Goal: Task Accomplishment & Management: Manage account settings

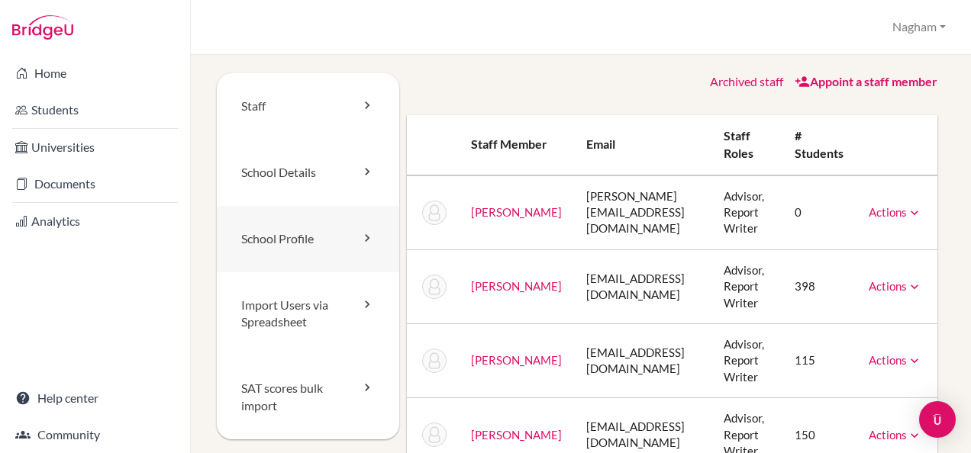
click at [314, 234] on link "School Profile" at bounding box center [308, 239] width 182 height 66
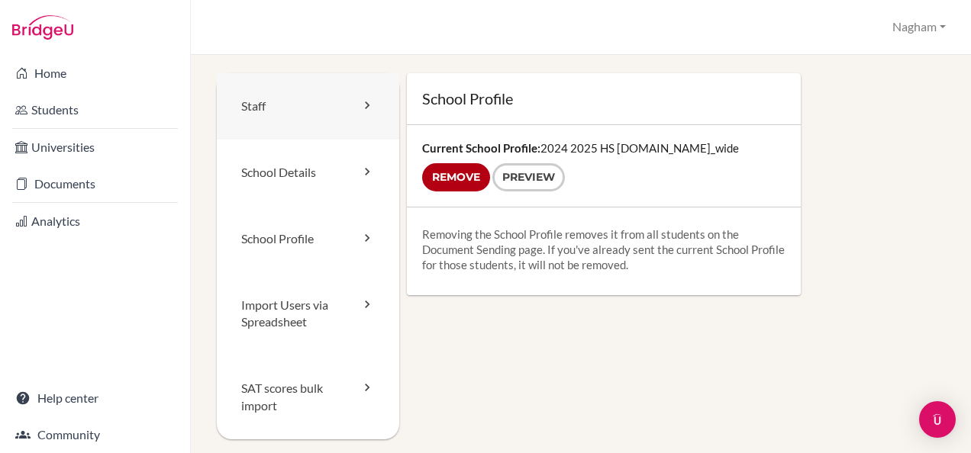
click at [294, 110] on link "Staff" at bounding box center [308, 106] width 182 height 66
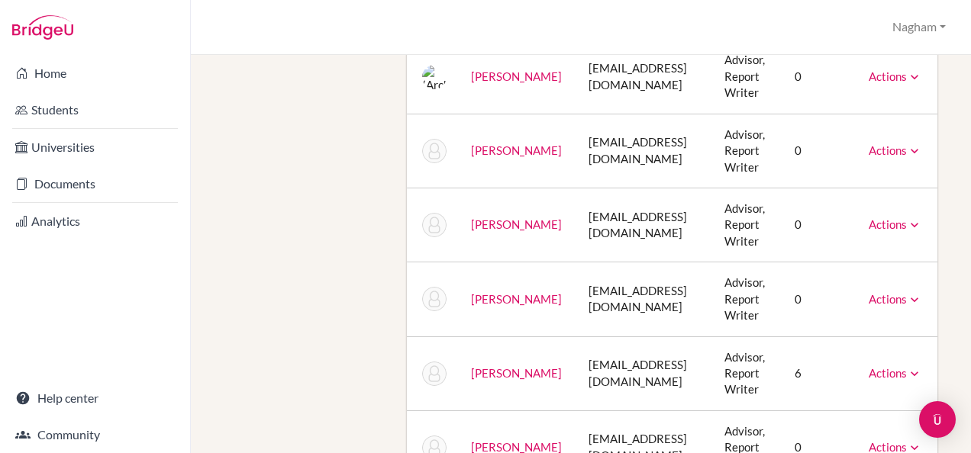
scroll to position [262, 0]
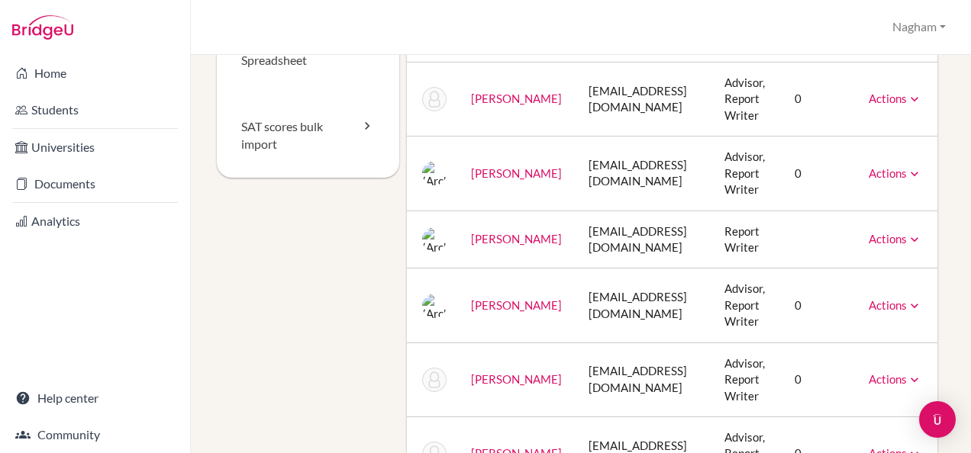
click at [935, 229] on td "Actions Unarchive" at bounding box center [896, 240] width 81 height 58
click at [922, 239] on link "Actions" at bounding box center [895, 239] width 53 height 14
click at [922, 92] on link "Actions" at bounding box center [895, 99] width 53 height 14
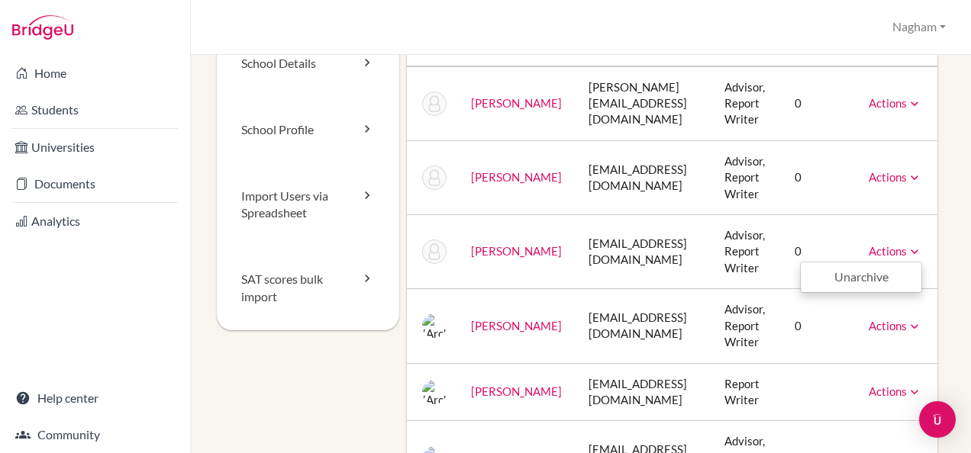
scroll to position [33, 0]
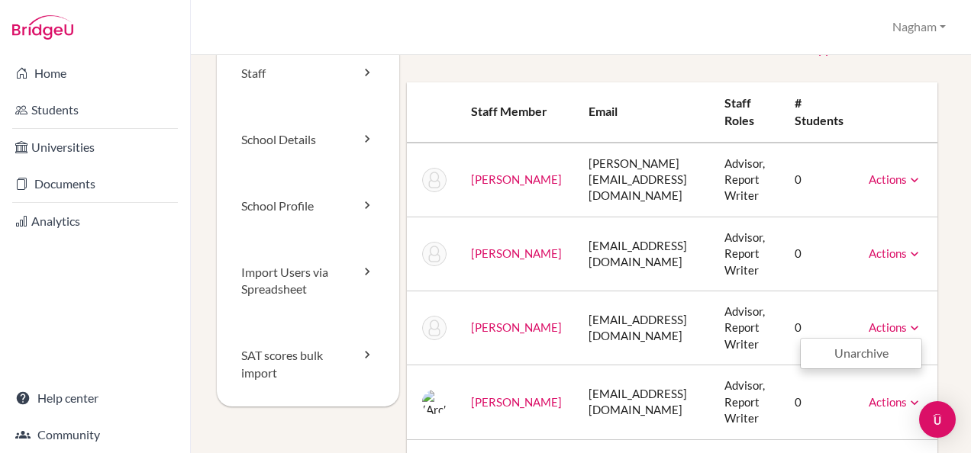
click at [905, 188] on td "Actions Message Reset Password Archive" at bounding box center [896, 180] width 81 height 75
click at [922, 172] on div "Actions Message Reset Password Archive" at bounding box center [895, 180] width 53 height 16
click at [922, 177] on link "Actions" at bounding box center [895, 180] width 53 height 14
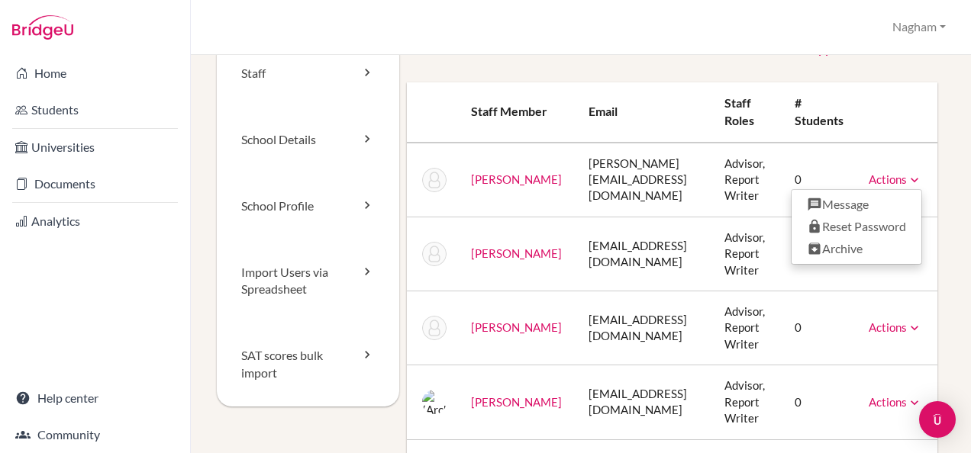
click at [856, 374] on td "0" at bounding box center [819, 403] width 74 height 74
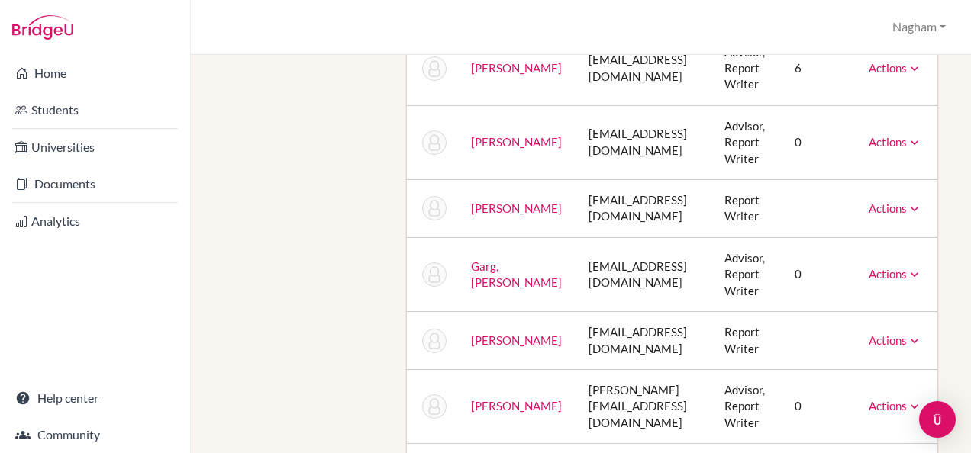
scroll to position [643, 0]
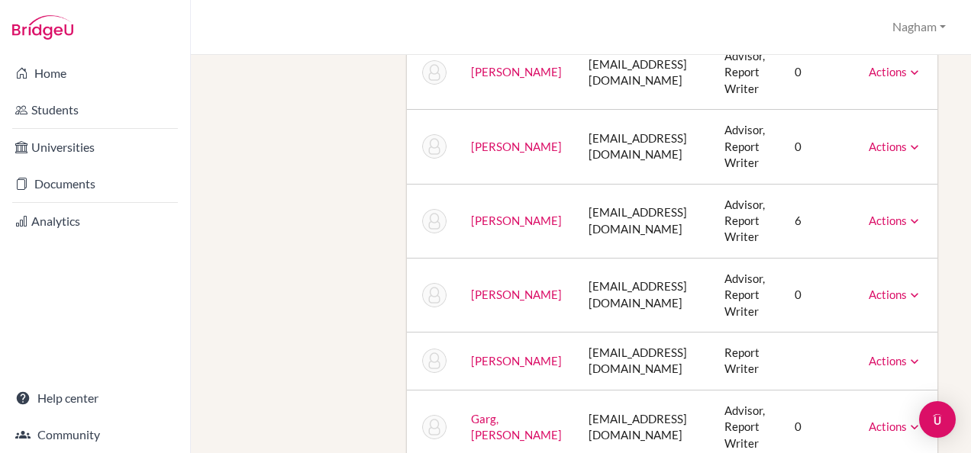
click at [922, 218] on link "Actions" at bounding box center [895, 221] width 53 height 14
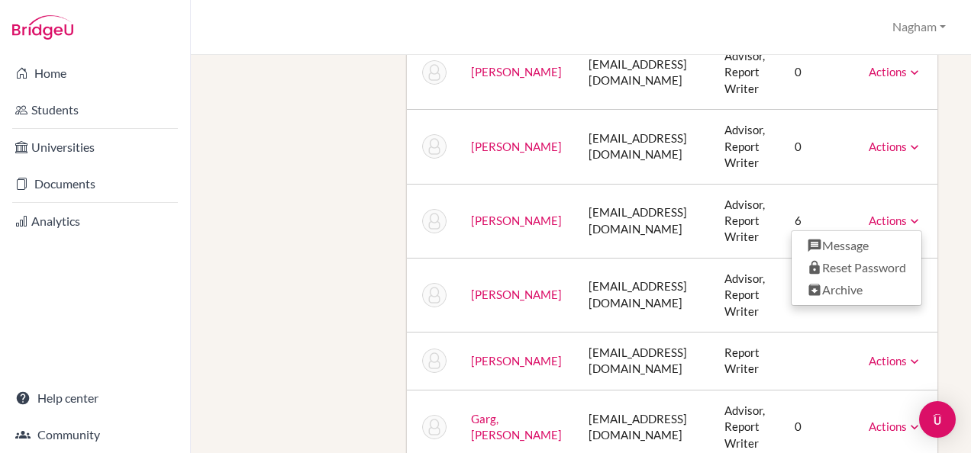
click at [922, 218] on link "Actions" at bounding box center [895, 221] width 53 height 14
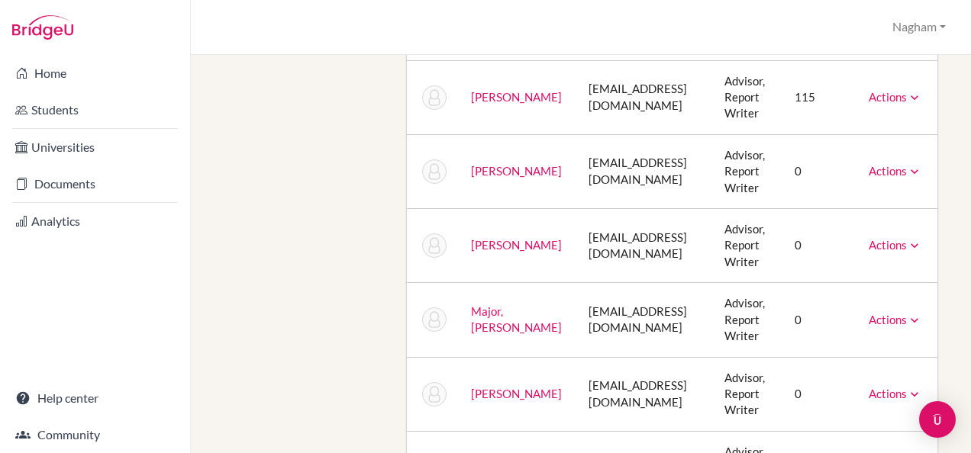
scroll to position [1101, 0]
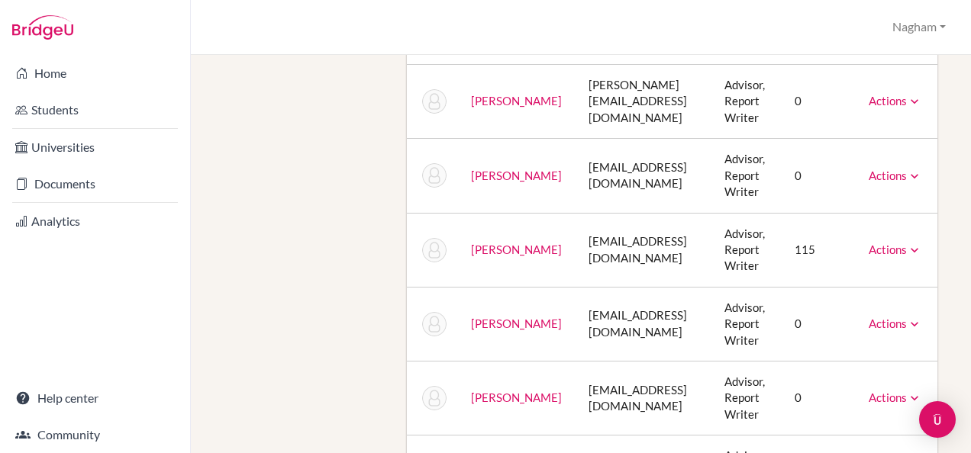
click at [922, 250] on link "Actions" at bounding box center [895, 250] width 53 height 14
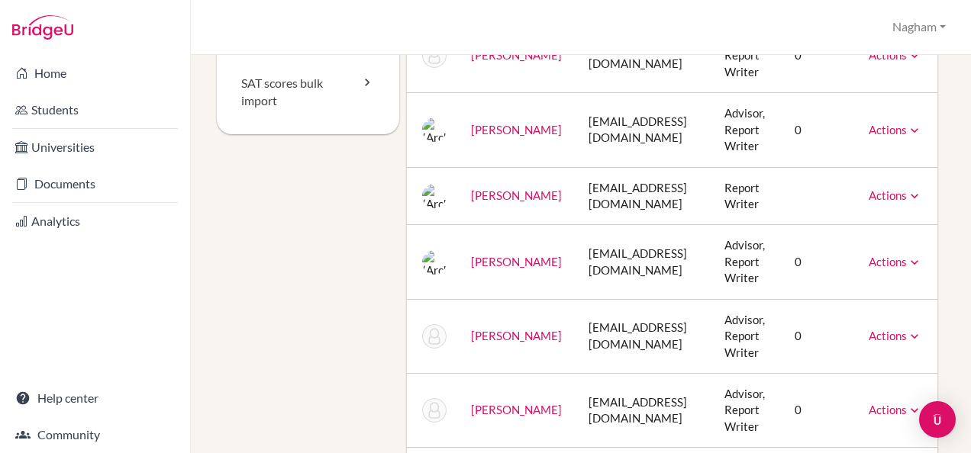
scroll to position [0, 0]
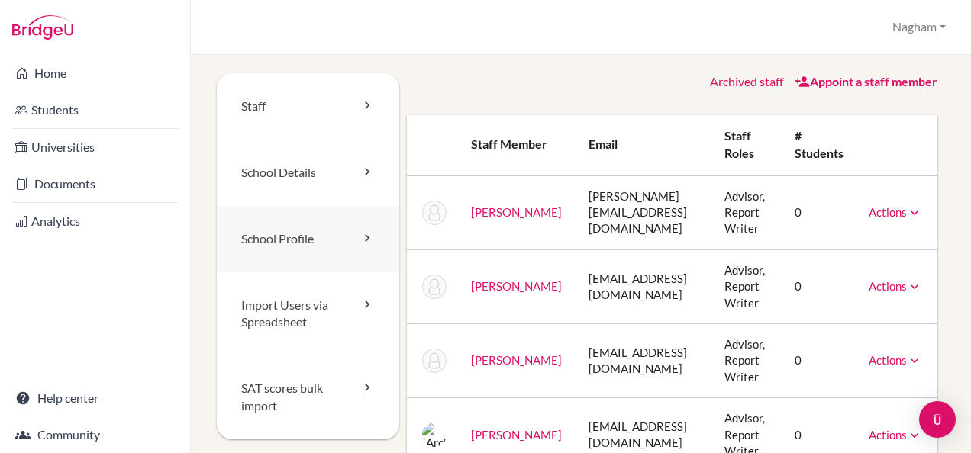
click at [365, 248] on link "School Profile" at bounding box center [308, 239] width 182 height 66
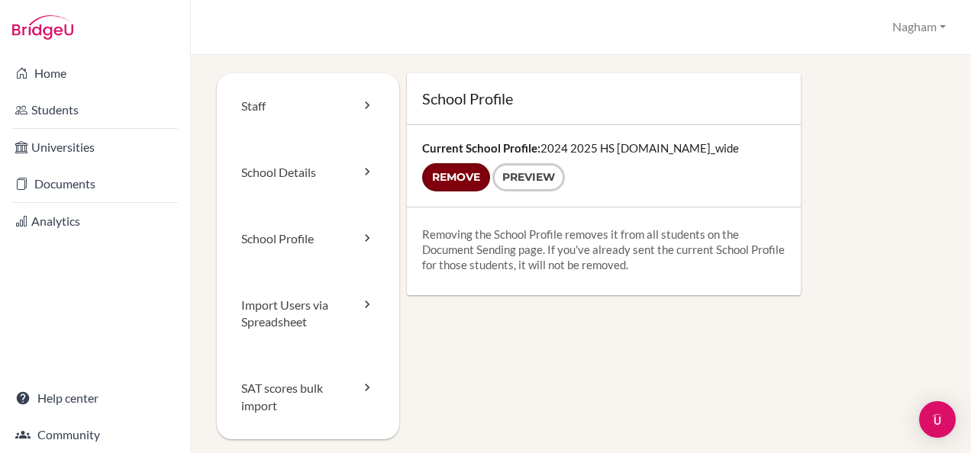
drag, startPoint x: 463, startPoint y: 184, endPoint x: 557, endPoint y: 93, distance: 130.6
click at [461, 182] on input "Remove" at bounding box center [456, 177] width 68 height 28
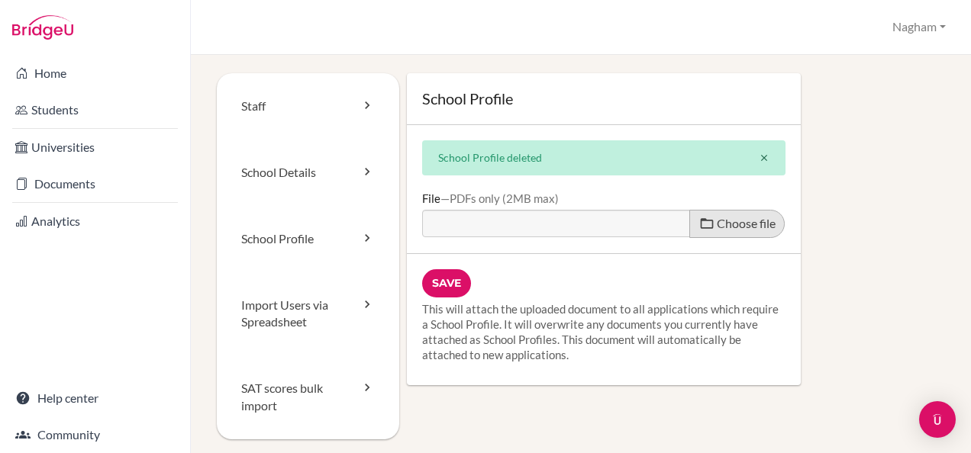
click at [724, 214] on label "Choose file" at bounding box center [736, 224] width 95 height 28
click at [656, 214] on input "Choose file" at bounding box center [539, 219] width 234 height 18
type input "C:\fakepath\2025-2026 HS Profile.pdf"
type input "2025-2026 HS Profile.pdf"
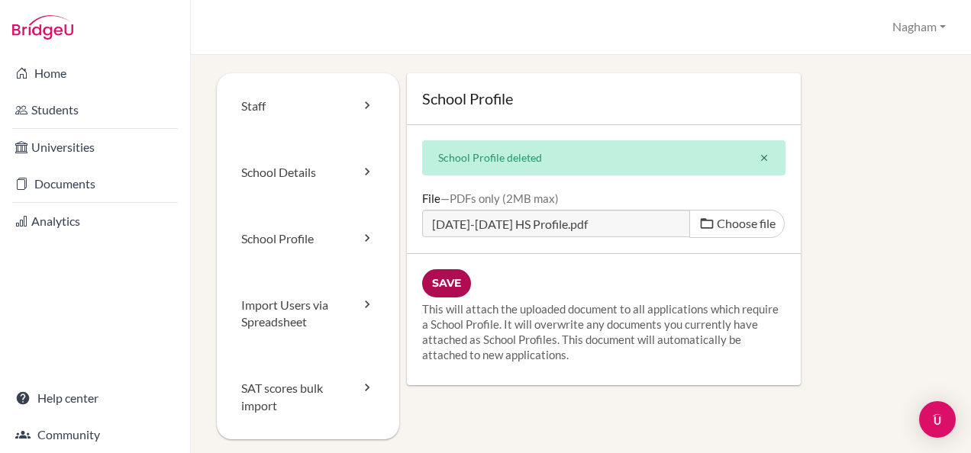
click at [441, 281] on input "Save" at bounding box center [446, 283] width 49 height 28
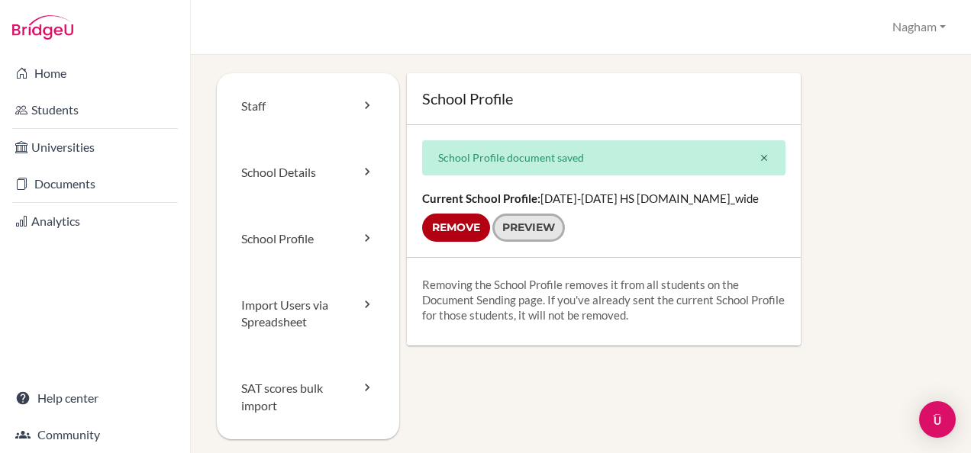
click at [533, 217] on link "Preview" at bounding box center [528, 228] width 73 height 28
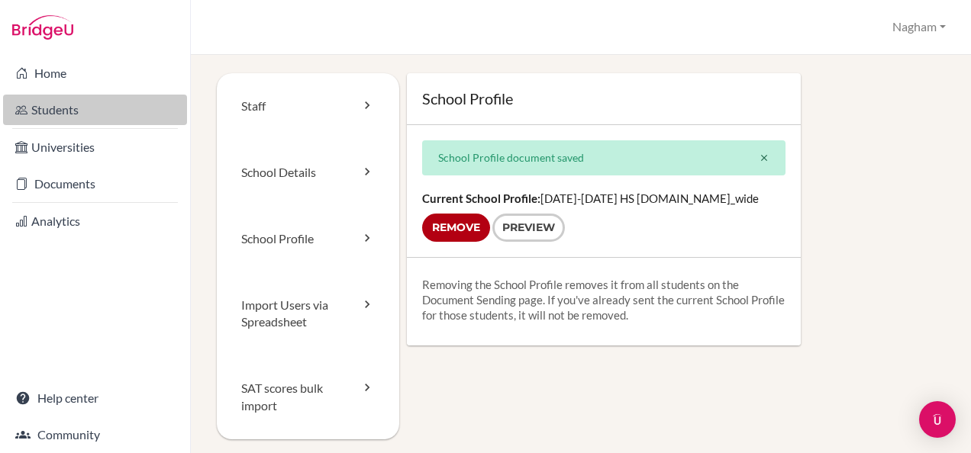
click at [105, 113] on link "Students" at bounding box center [95, 110] width 184 height 31
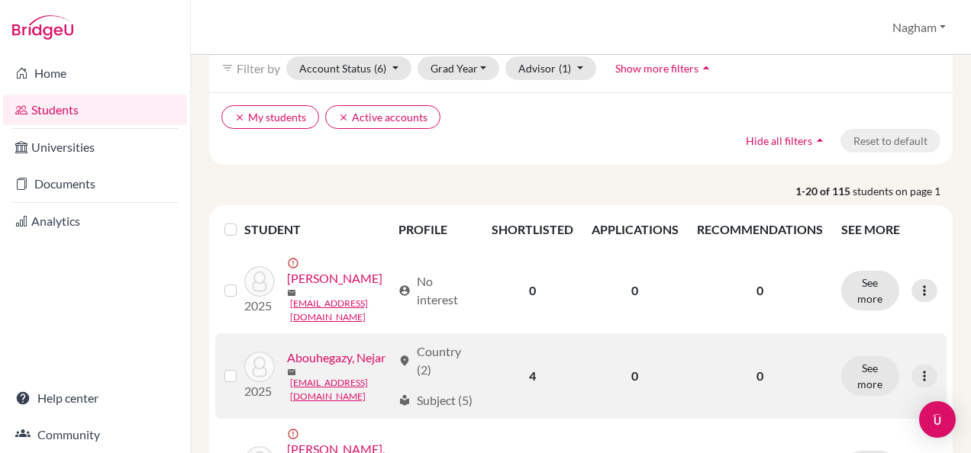
scroll to position [153, 0]
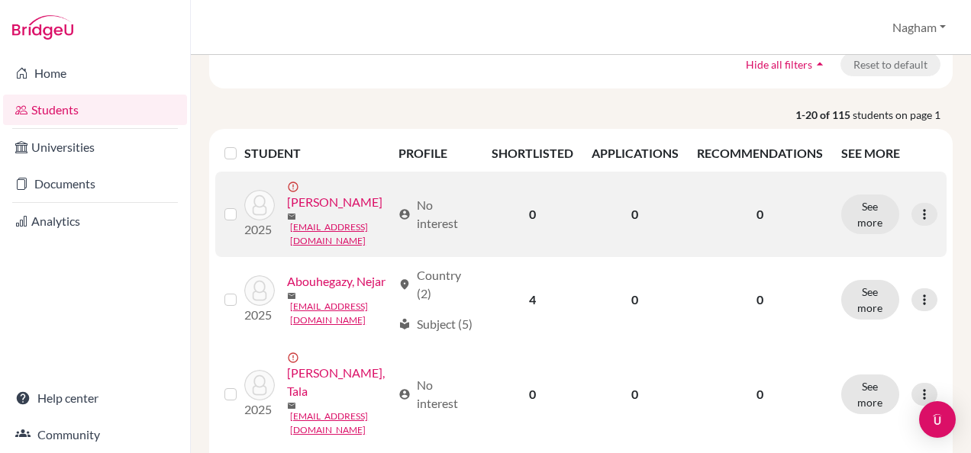
click at [423, 173] on td "account_circle No interest" at bounding box center [435, 214] width 93 height 85
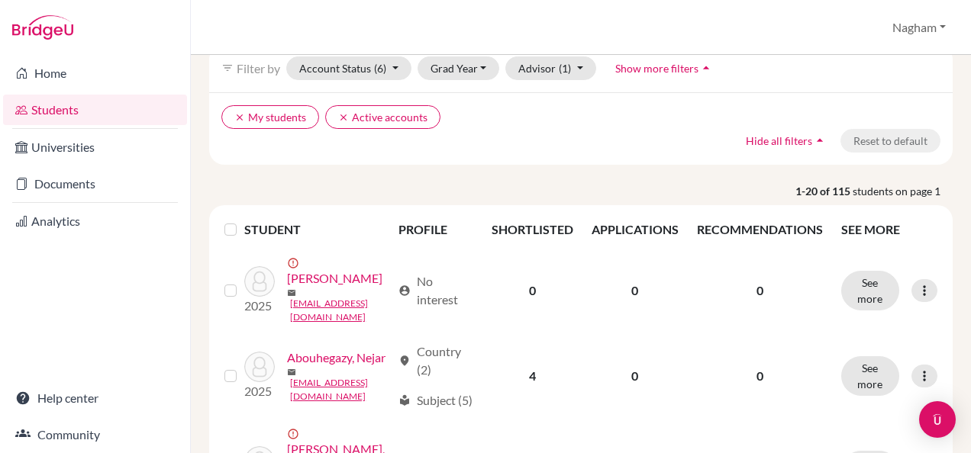
scroll to position [0, 0]
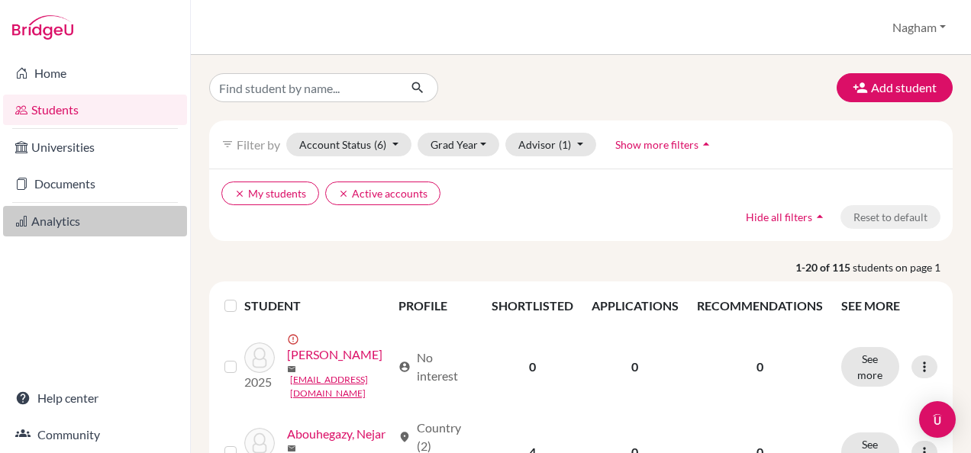
click at [50, 220] on link "Analytics" at bounding box center [95, 221] width 184 height 31
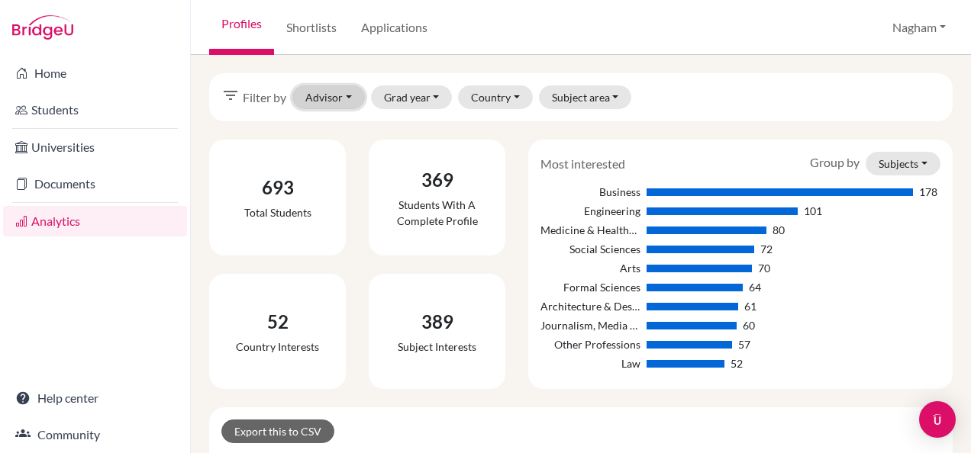
click at [336, 99] on button "Advisor" at bounding box center [328, 97] width 73 height 24
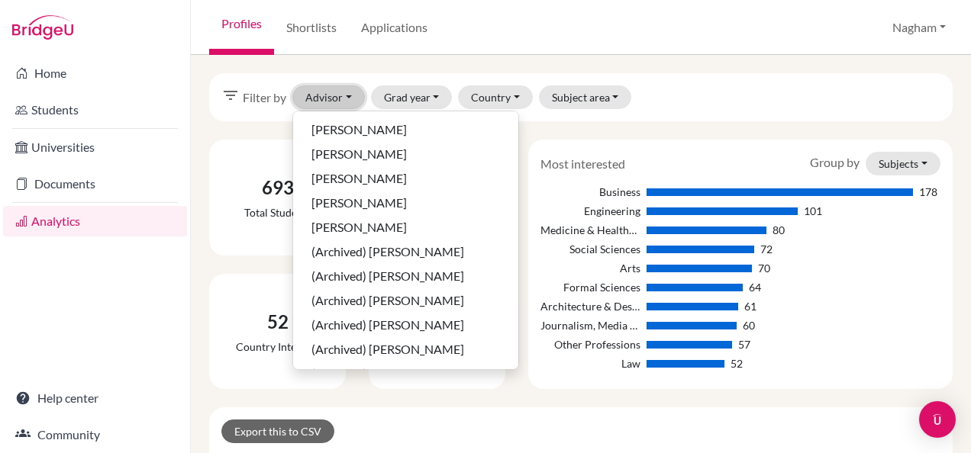
click at [336, 98] on button "Advisor" at bounding box center [328, 97] width 73 height 24
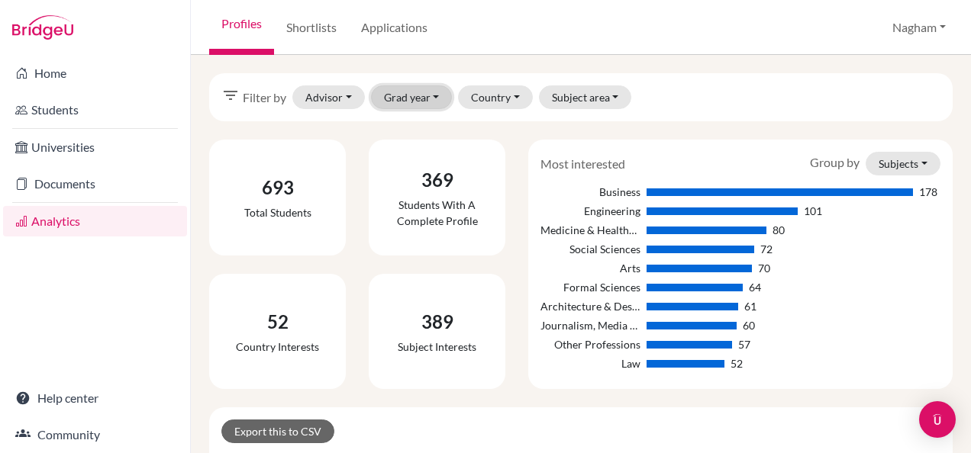
click at [409, 96] on button "Grad year" at bounding box center [412, 97] width 82 height 24
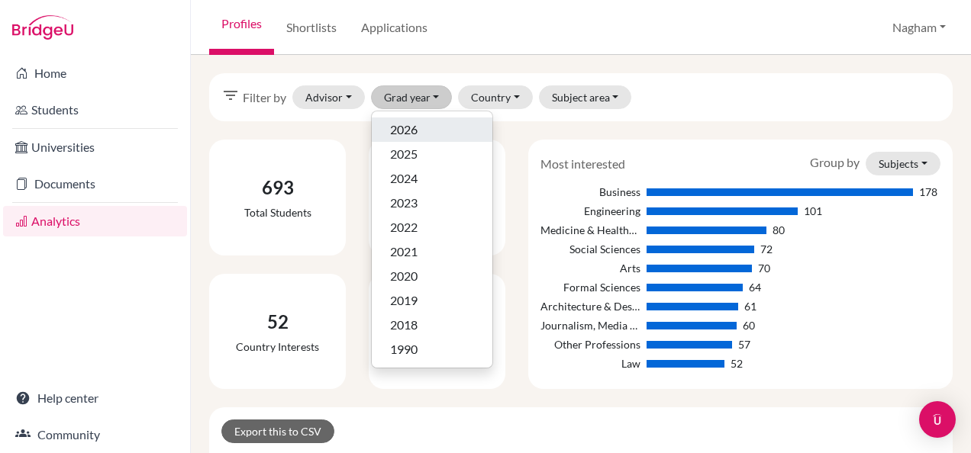
click at [421, 131] on div "2026" at bounding box center [432, 130] width 84 height 18
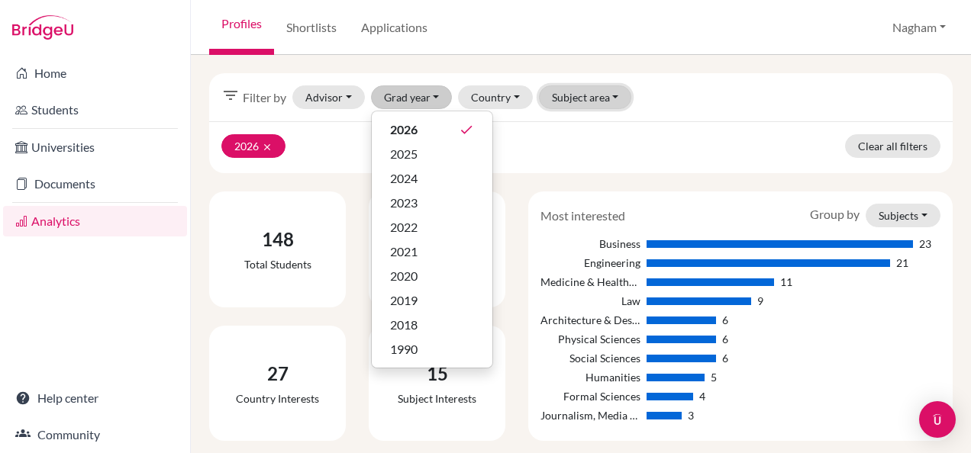
click at [585, 98] on button "Subject area" at bounding box center [585, 97] width 93 height 24
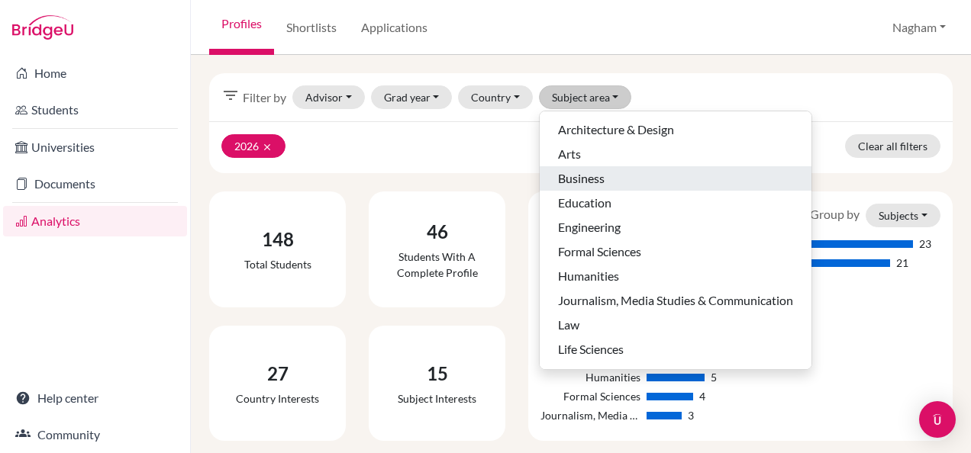
click at [611, 172] on div "Business" at bounding box center [675, 178] width 235 height 18
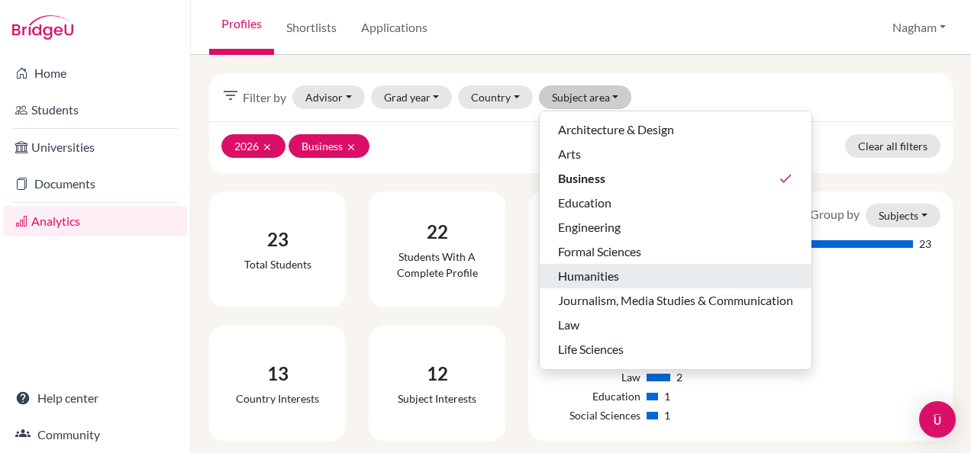
click at [628, 279] on div "Humanities" at bounding box center [675, 276] width 235 height 18
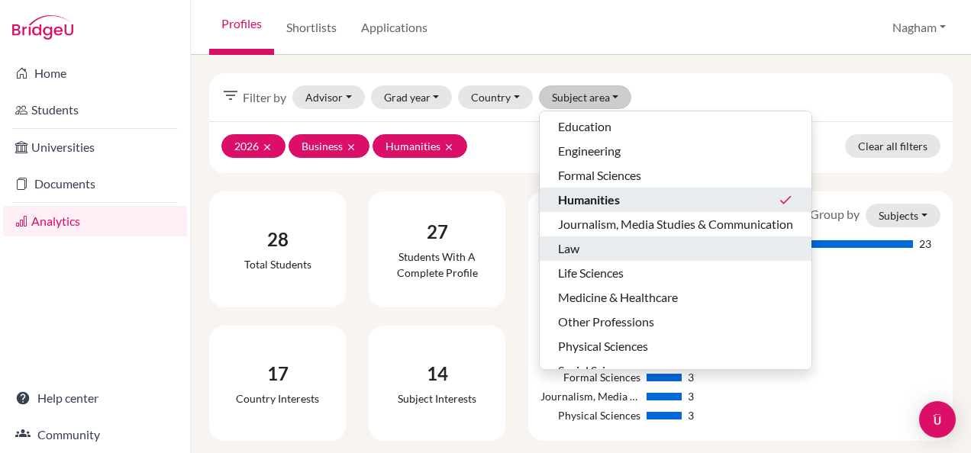
scroll to position [95, 0]
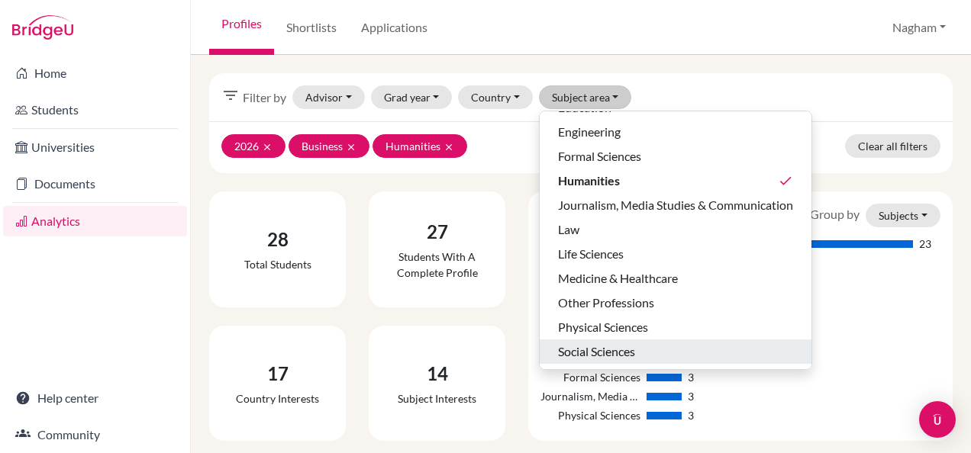
click at [598, 353] on span "Social Sciences" at bounding box center [596, 352] width 77 height 18
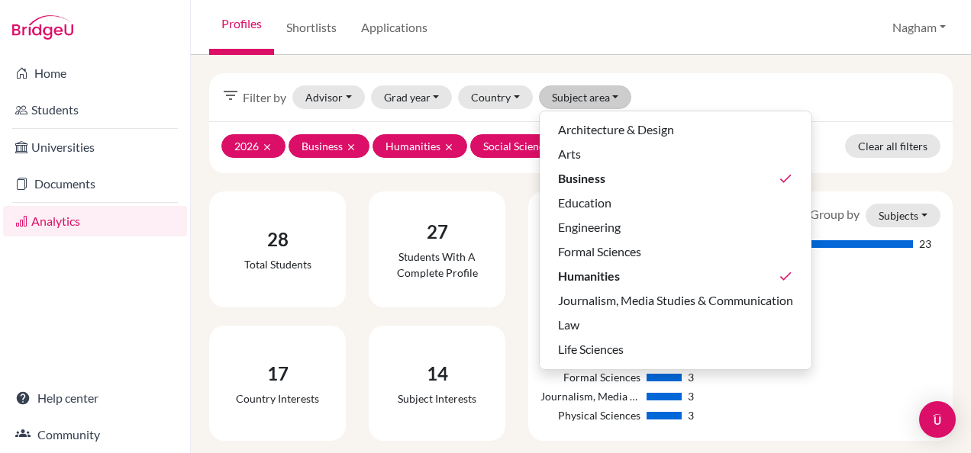
click at [721, 69] on div "filter_list Filter by Advisor [PERSON_NAME], [PERSON_NAME], [PERSON_NAME], [PER…" at bounding box center [581, 254] width 780 height 398
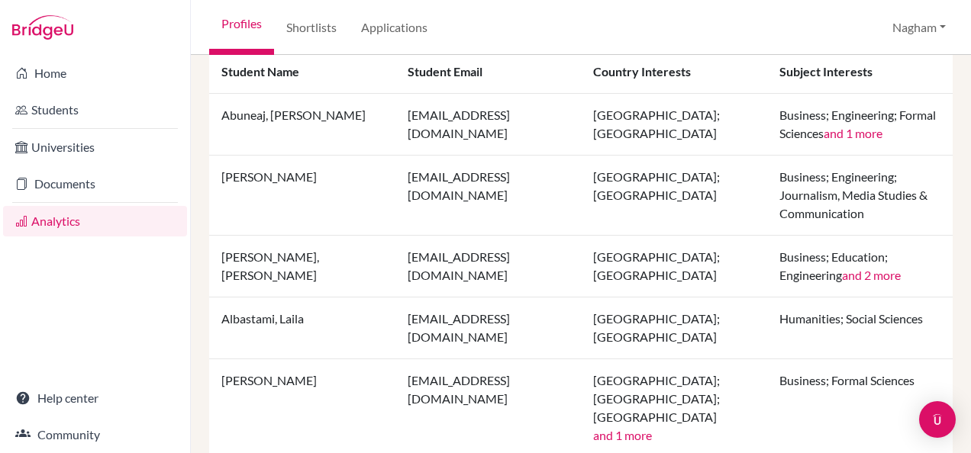
scroll to position [305, 0]
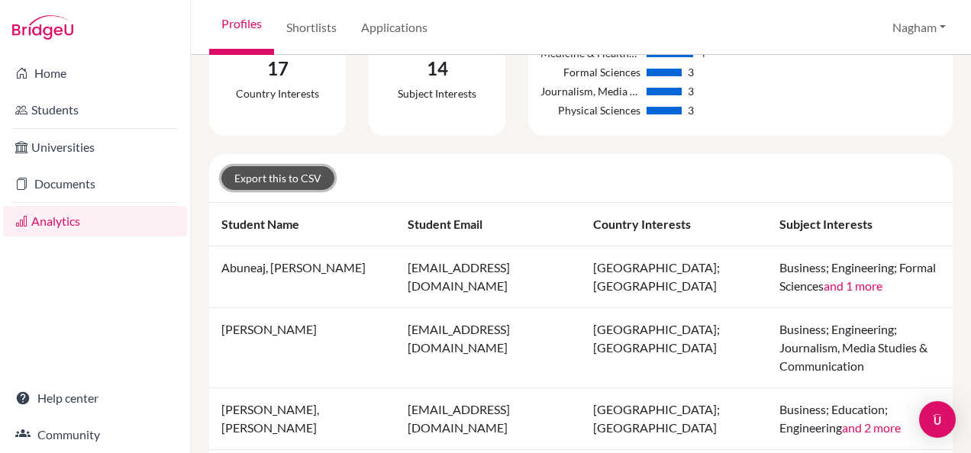
click at [271, 170] on link "Export this to CSV" at bounding box center [277, 178] width 113 height 24
